Goal: Entertainment & Leisure: Consume media (video, audio)

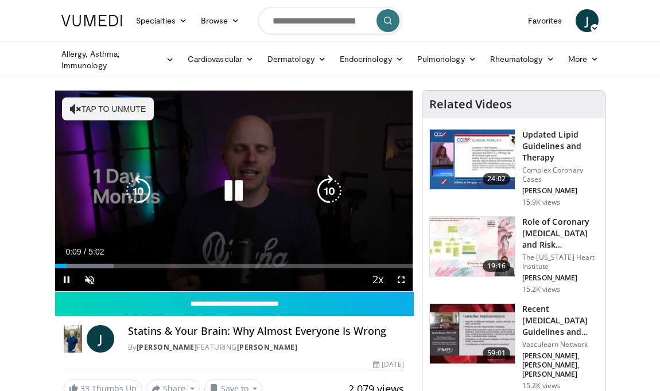
click at [123, 112] on button "Tap to unmute" at bounding box center [108, 109] width 92 height 23
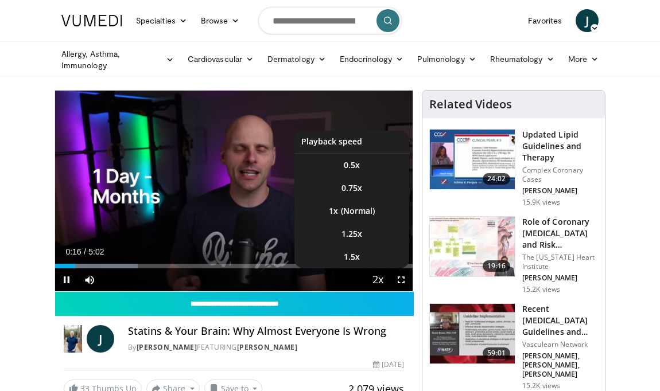
click at [372, 276] on span "Video Player" at bounding box center [378, 280] width 16 height 23
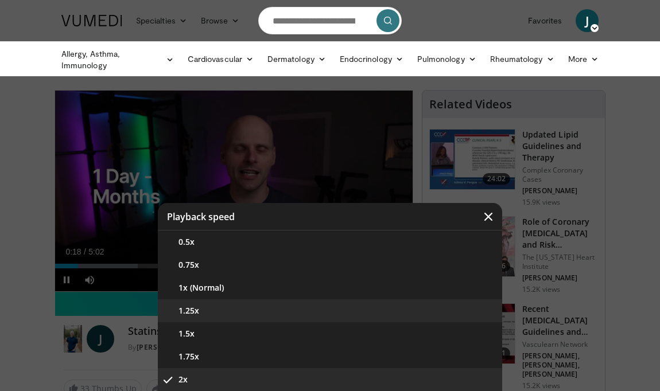
click at [357, 303] on button "1.25x" at bounding box center [330, 310] width 344 height 23
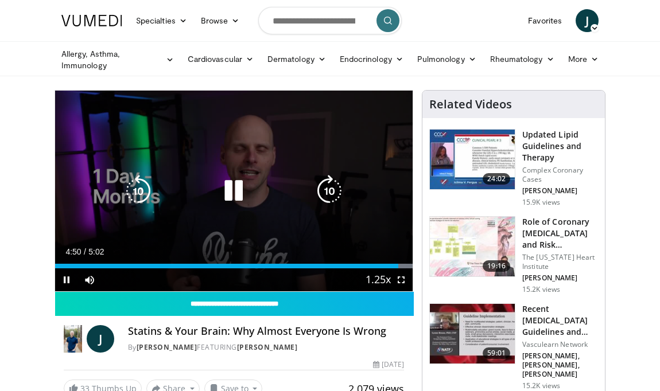
click at [237, 200] on icon "Video Player" at bounding box center [233, 191] width 32 height 32
